Goal: Transaction & Acquisition: Purchase product/service

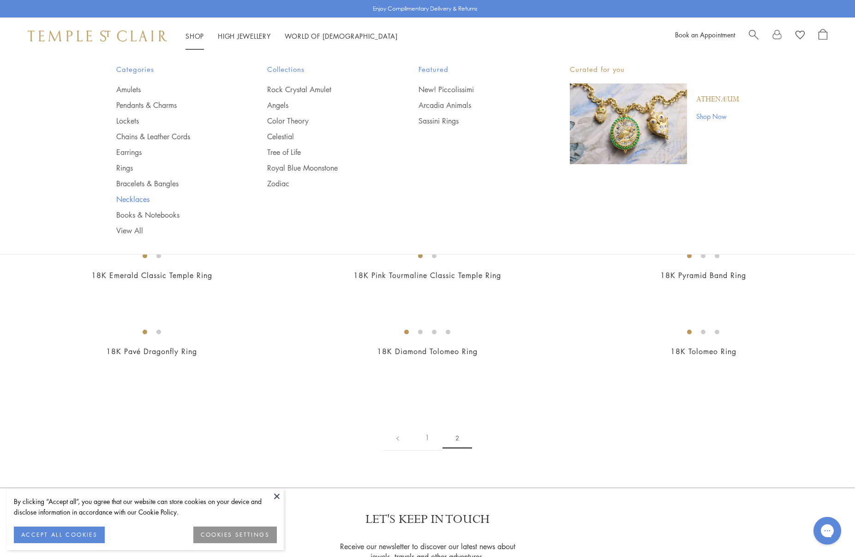
click at [138, 197] on link "Necklaces" at bounding box center [173, 199] width 114 height 10
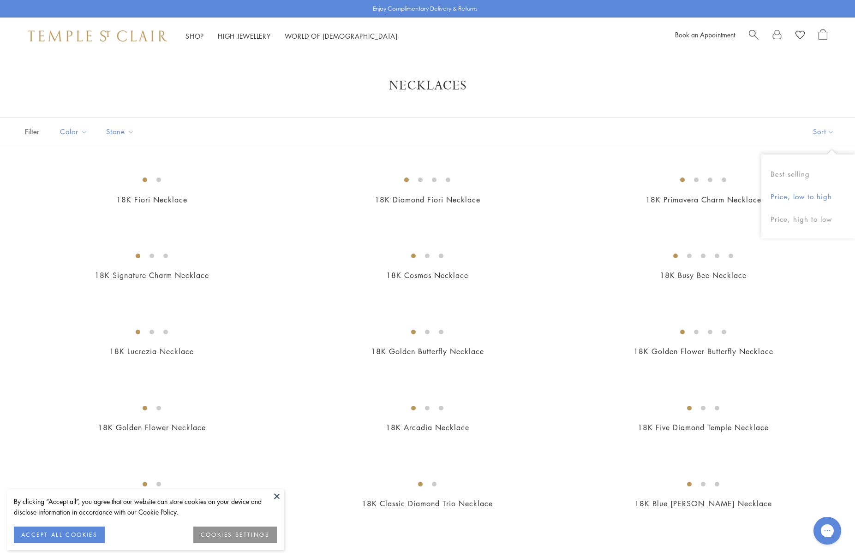
click at [806, 196] on button "Price, low to high" at bounding box center [808, 196] width 94 height 23
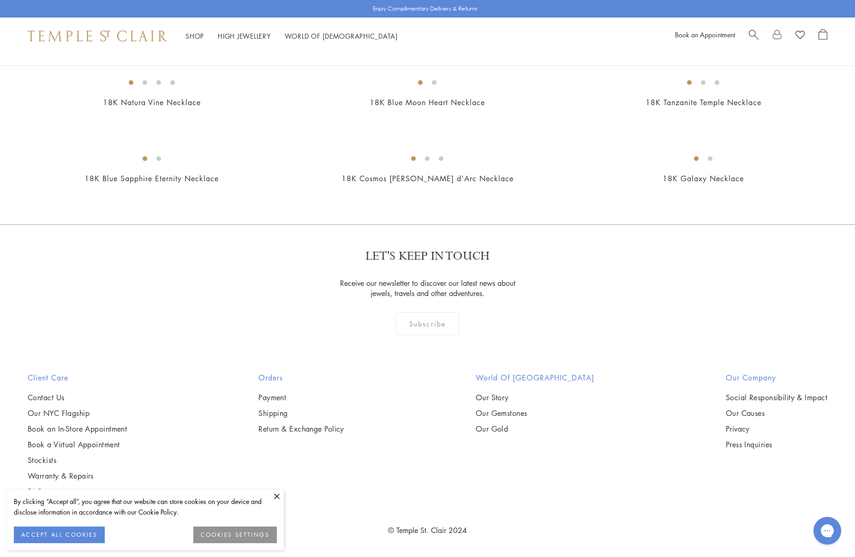
scroll to position [3621, 0]
